Goal: Information Seeking & Learning: Learn about a topic

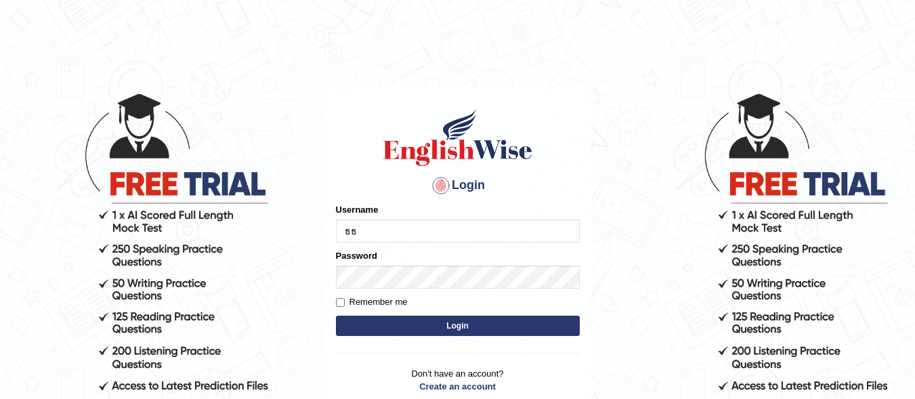
type input "ธ"
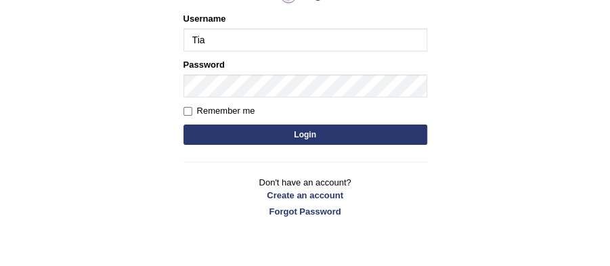
type input "Tia50"
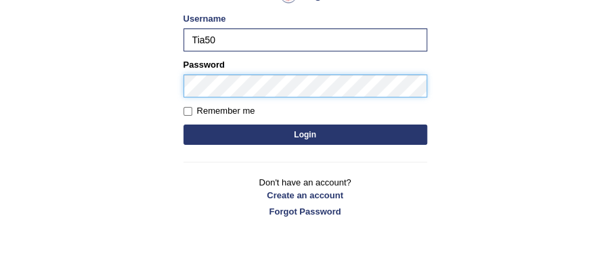
click at [184, 125] on button "Login" at bounding box center [306, 135] width 244 height 20
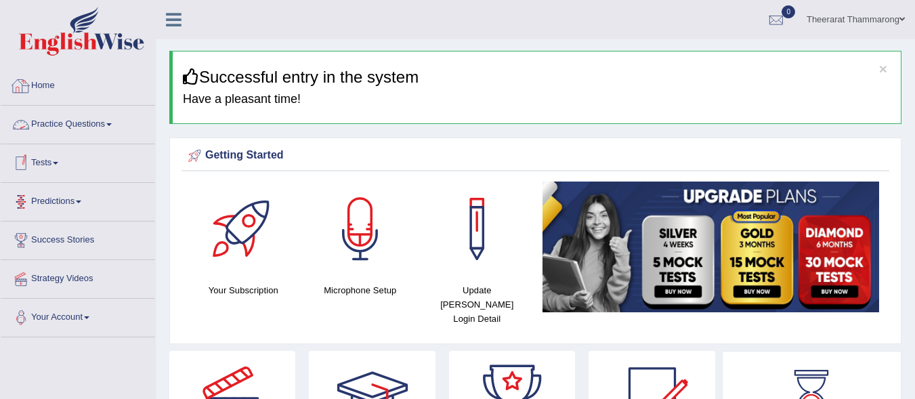
click at [83, 122] on link "Practice Questions" at bounding box center [78, 123] width 154 height 34
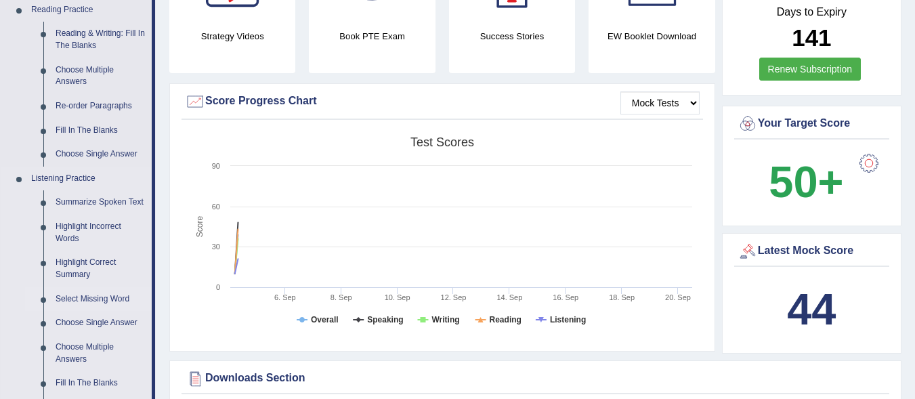
scroll to position [203, 0]
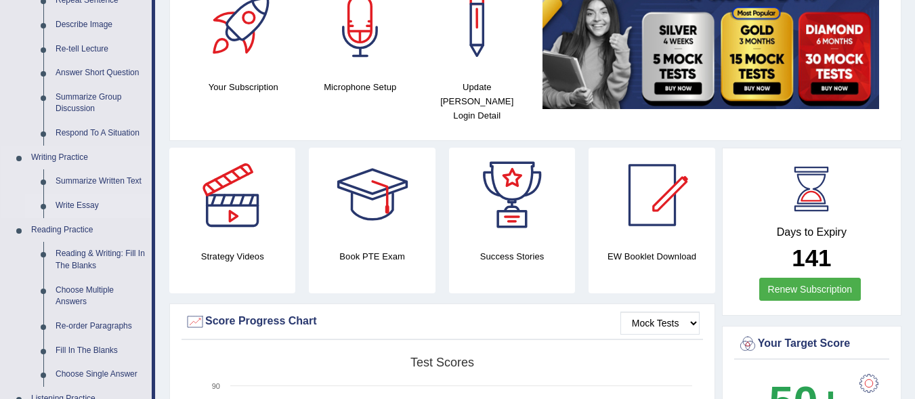
click at [83, 204] on link "Write Essay" at bounding box center [100, 206] width 102 height 24
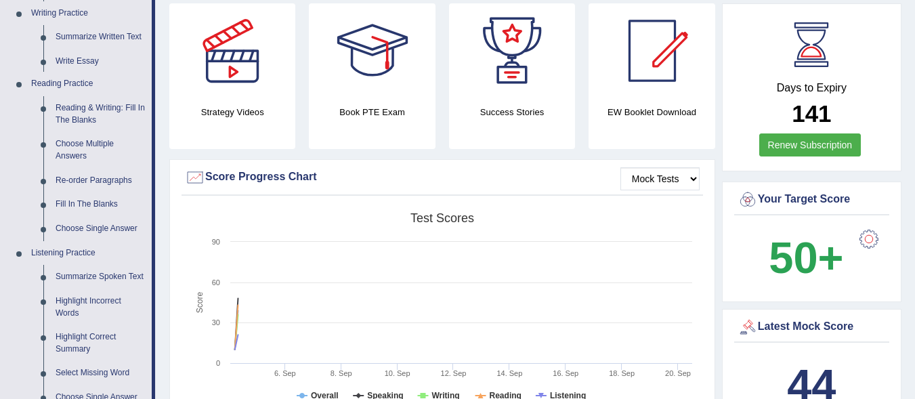
scroll to position [886, 0]
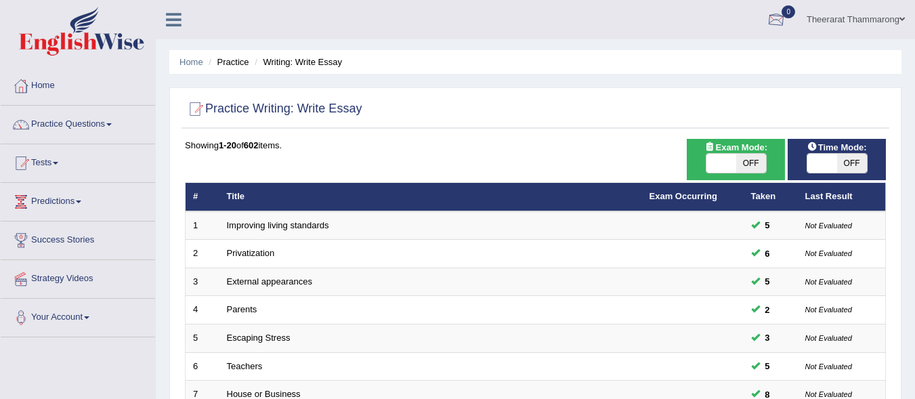
click at [777, 28] on div at bounding box center [776, 20] width 20 height 20
click at [705, 54] on strong "See All Alerts" at bounding box center [690, 56] width 60 height 11
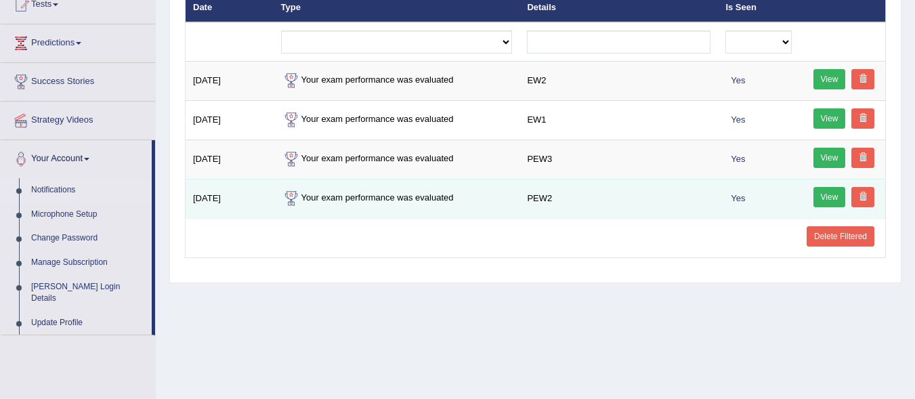
scroll to position [135, 0]
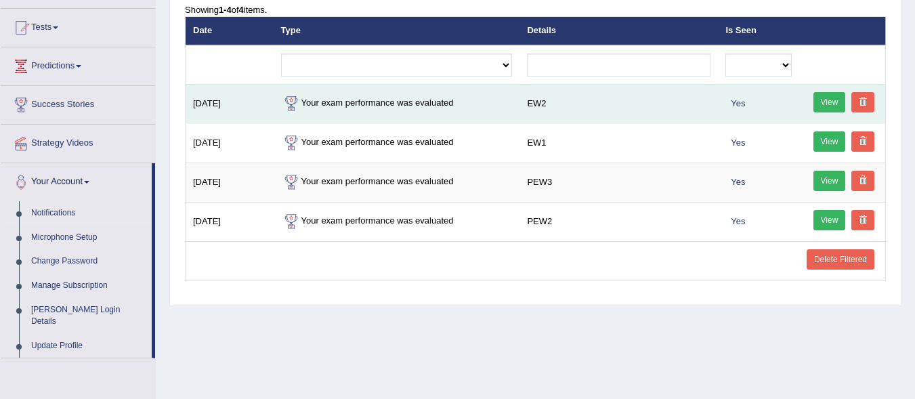
click at [830, 98] on link "View" at bounding box center [830, 102] width 33 height 20
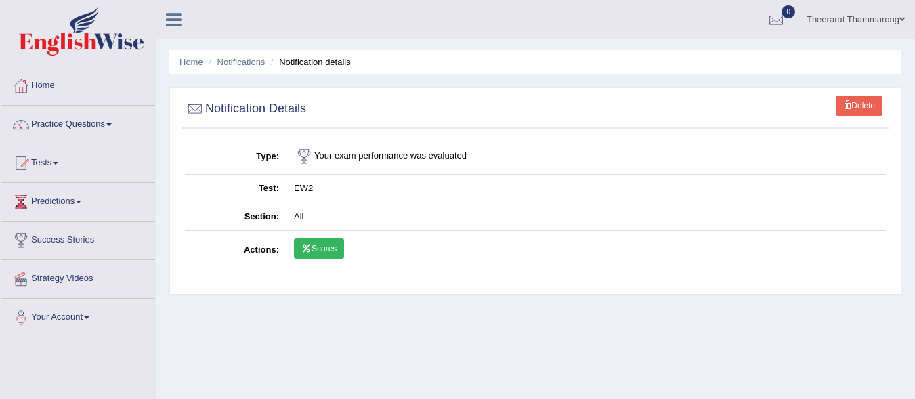
click at [329, 246] on link "Scores" at bounding box center [319, 248] width 50 height 20
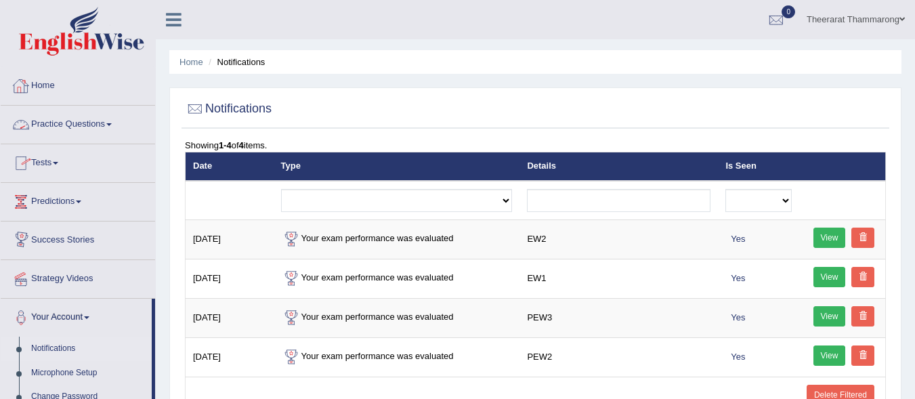
click at [93, 125] on link "Practice Questions" at bounding box center [78, 123] width 154 height 34
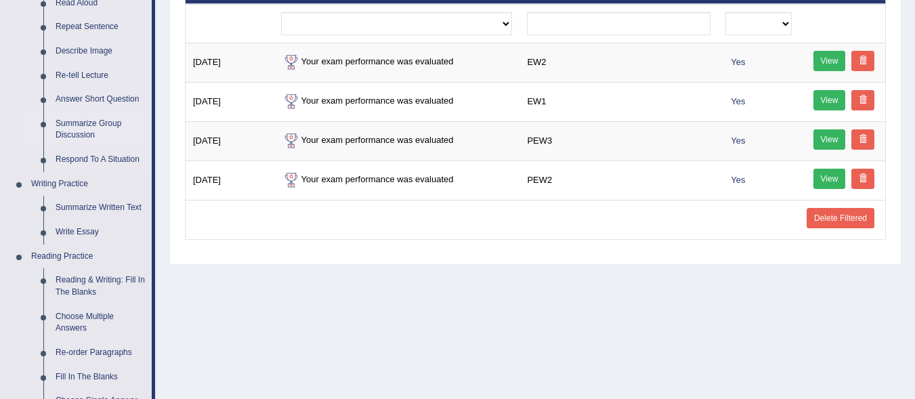
scroll to position [203, 0]
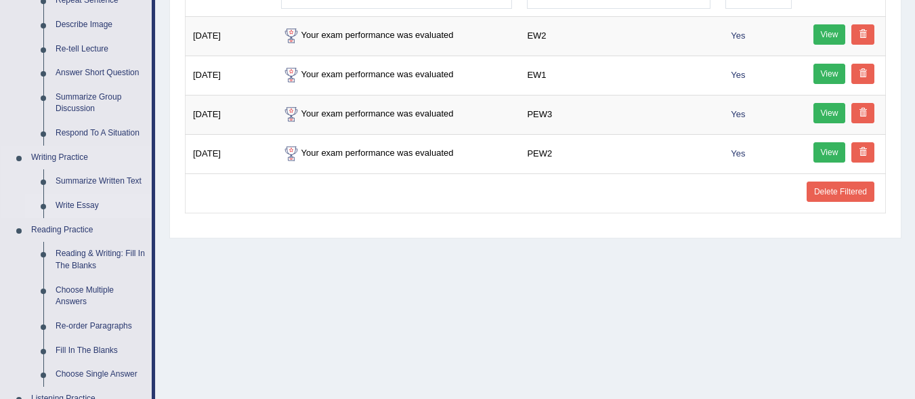
click at [85, 204] on link "Write Essay" at bounding box center [100, 206] width 102 height 24
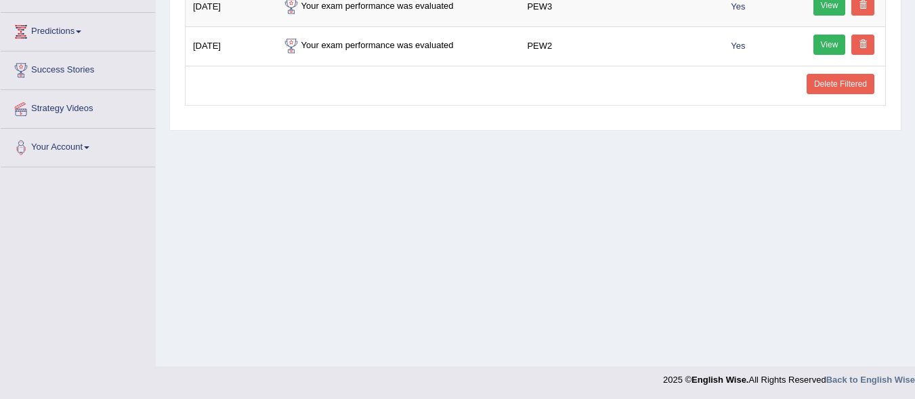
scroll to position [312, 0]
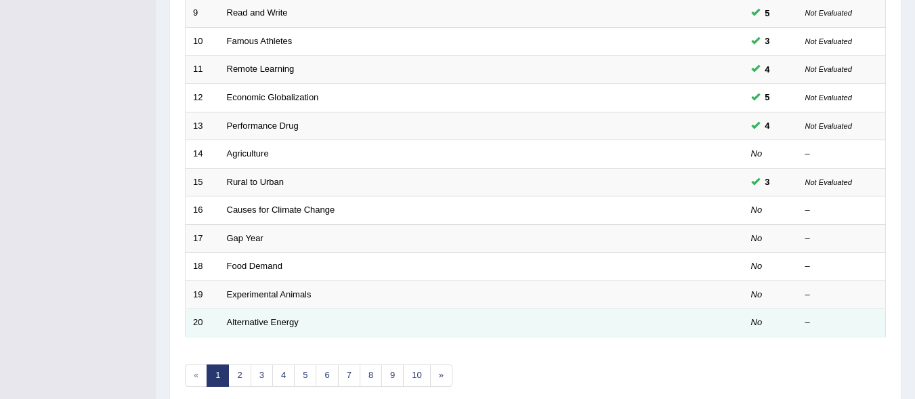
scroll to position [498, 0]
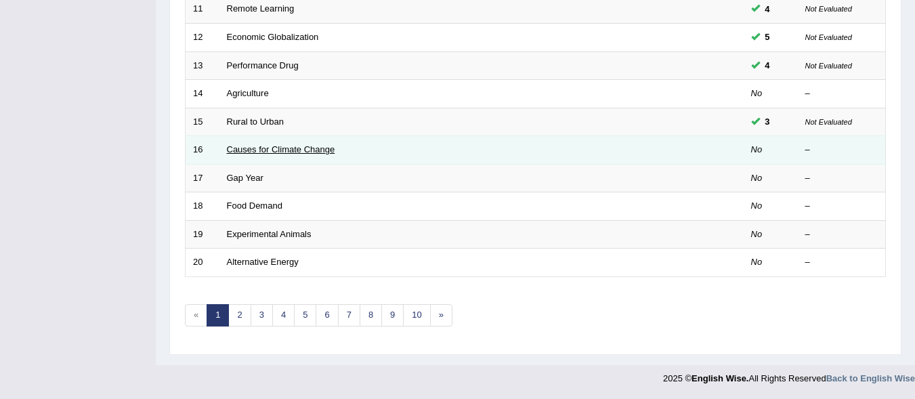
click at [277, 150] on link "Causes for Climate Change" at bounding box center [281, 149] width 108 height 10
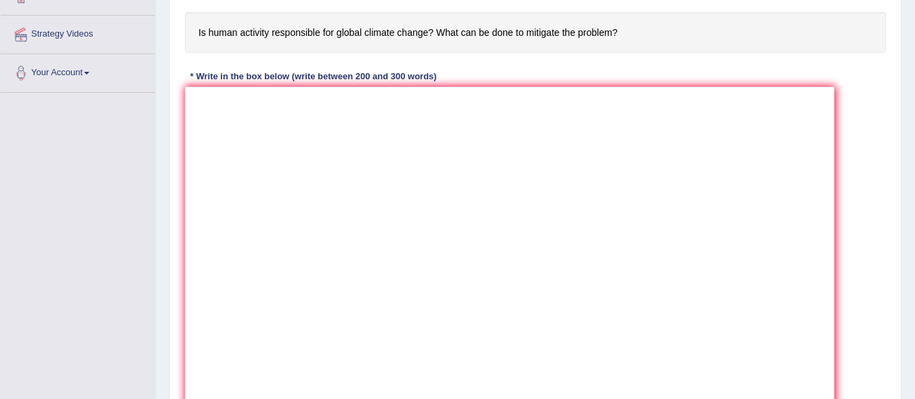
drag, startPoint x: 884, startPoint y: 217, endPoint x: 830, endPoint y: 392, distance: 183.6
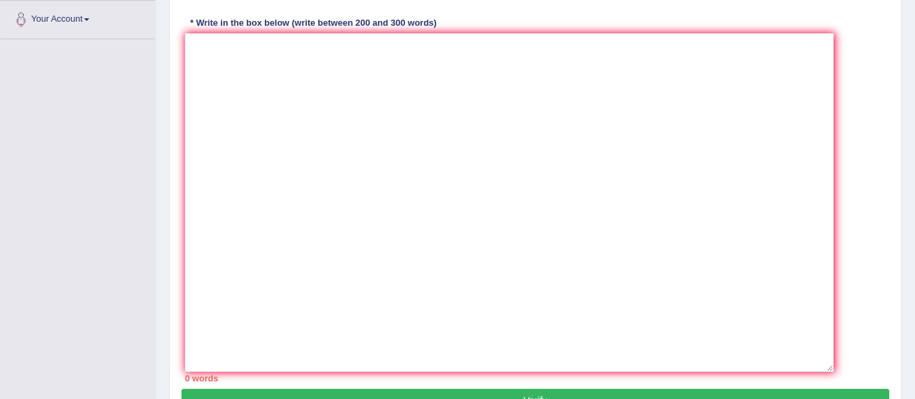
scroll to position [234, 0]
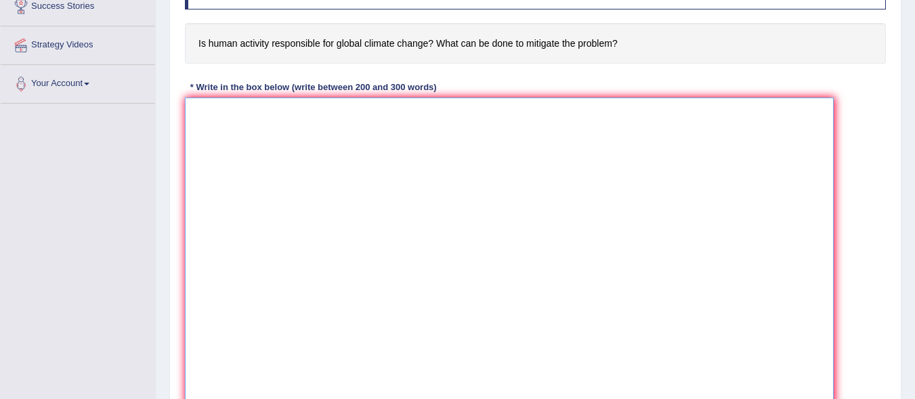
click at [269, 139] on textarea at bounding box center [509, 267] width 649 height 339
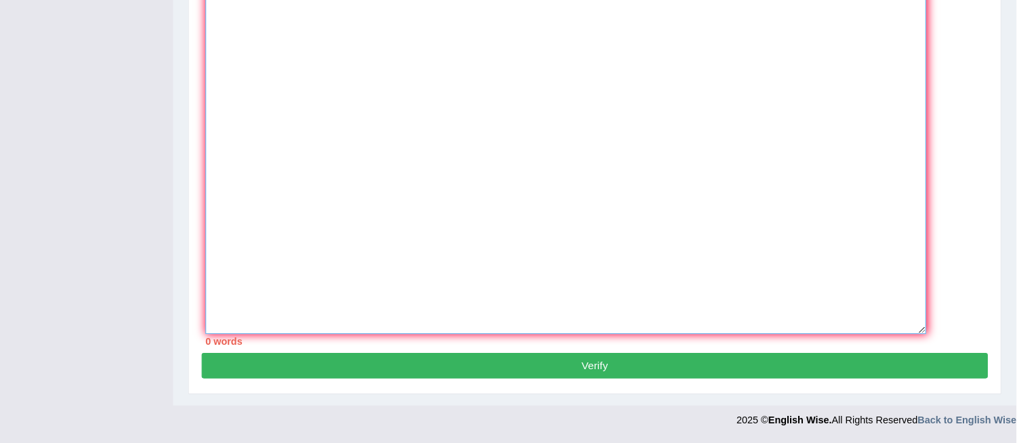
scroll to position [313, 0]
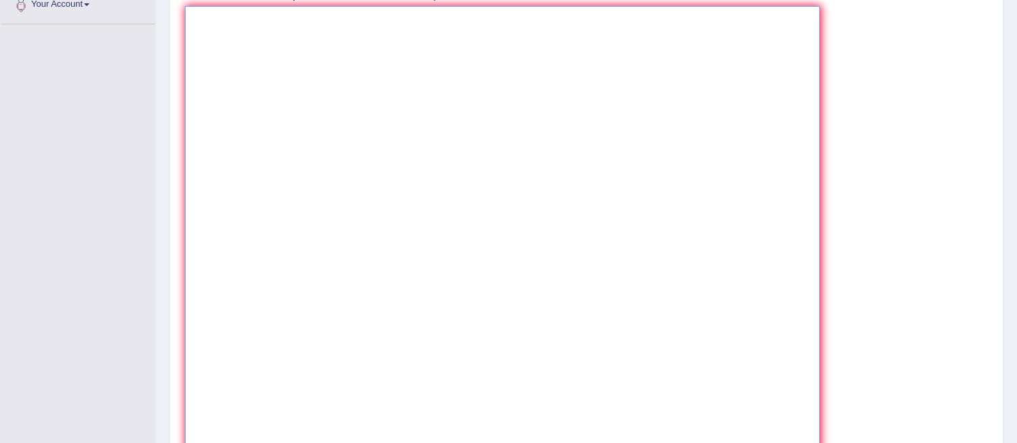
drag, startPoint x: 832, startPoint y: 341, endPoint x: 818, endPoint y: 472, distance: 132.1
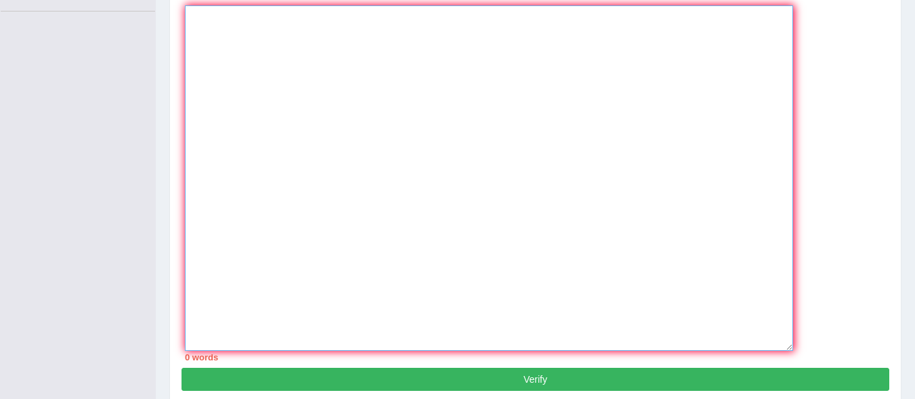
scroll to position [322, 0]
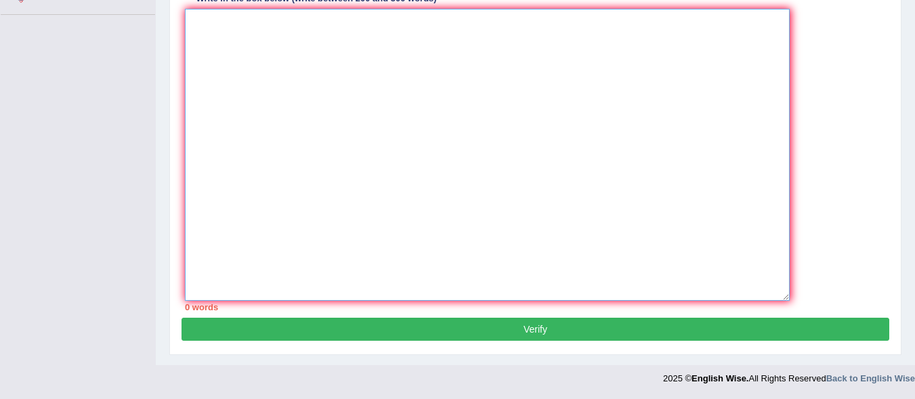
drag, startPoint x: 818, startPoint y: 296, endPoint x: 788, endPoint y: 118, distance: 180.6
click at [788, 118] on textarea at bounding box center [487, 155] width 605 height 292
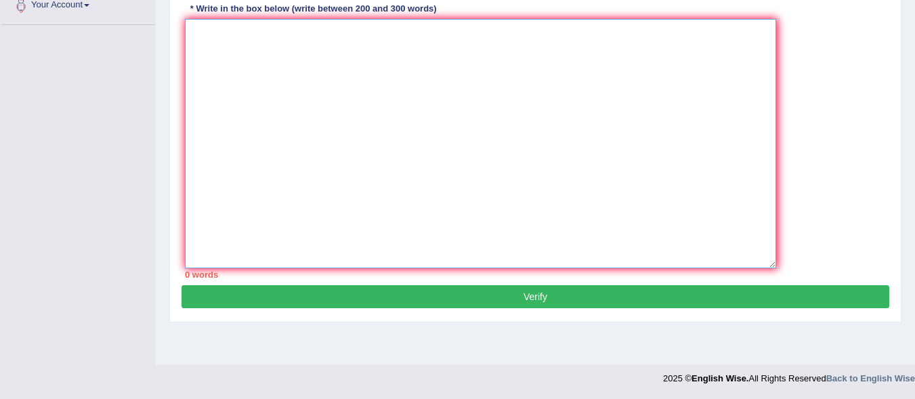
scroll to position [312, 0]
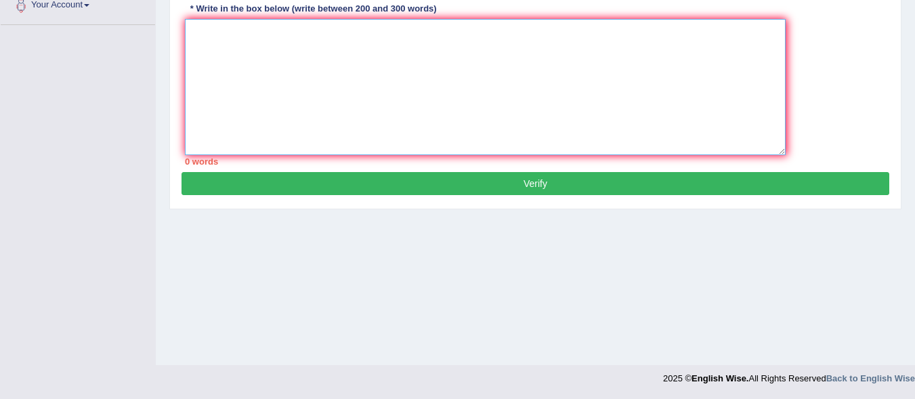
drag, startPoint x: 786, startPoint y: 297, endPoint x: 782, endPoint y: 141, distance: 155.9
click at [782, 141] on textarea at bounding box center [485, 87] width 601 height 136
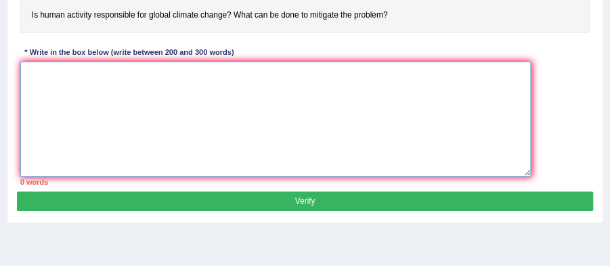
scroll to position [222, 0]
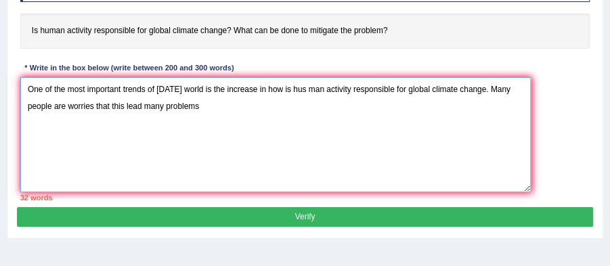
click at [142, 106] on textarea "One of the most important trends of today's world is the increase in how is hus…" at bounding box center [275, 135] width 511 height 116
click at [210, 103] on textarea "One of the most important trends of today's world is the increase in how is hus…" at bounding box center [275, 135] width 511 height 116
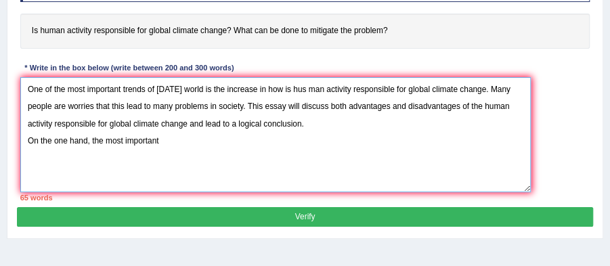
type textarea "One of the most important trends of today's world is the increase in how is hus…"
